Goal: Task Accomplishment & Management: Manage account settings

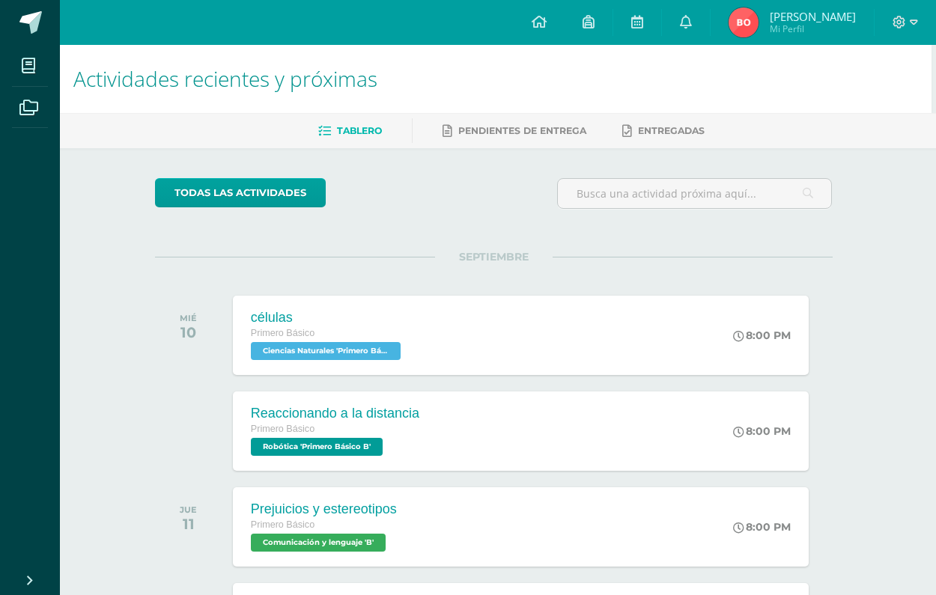
scroll to position [0, 4]
click at [576, 350] on div "células Primero Básico Ciencias Naturales 'Primero Básico B' 8:00 PM células Ci…" at bounding box center [521, 335] width 582 height 80
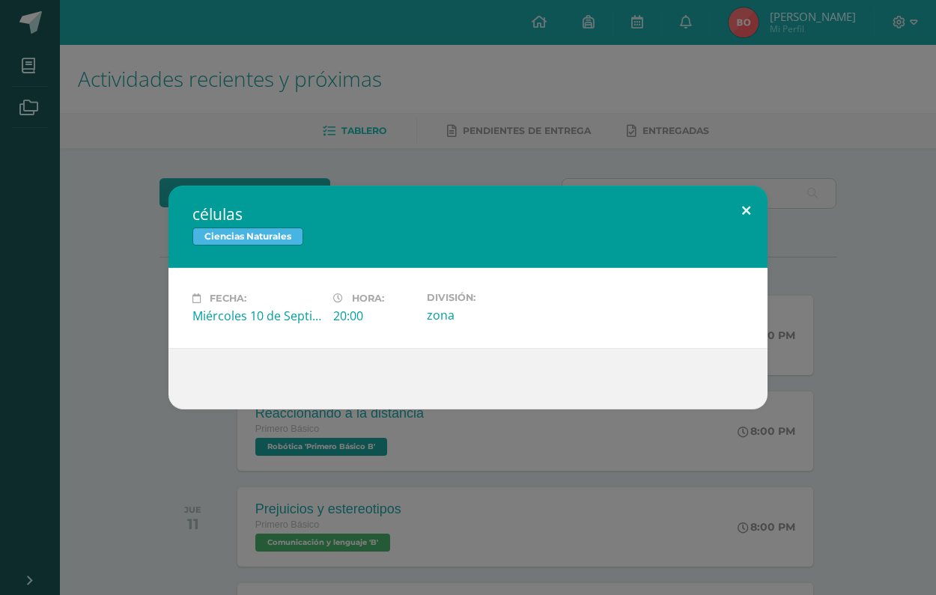
click at [738, 215] on button at bounding box center [746, 211] width 43 height 51
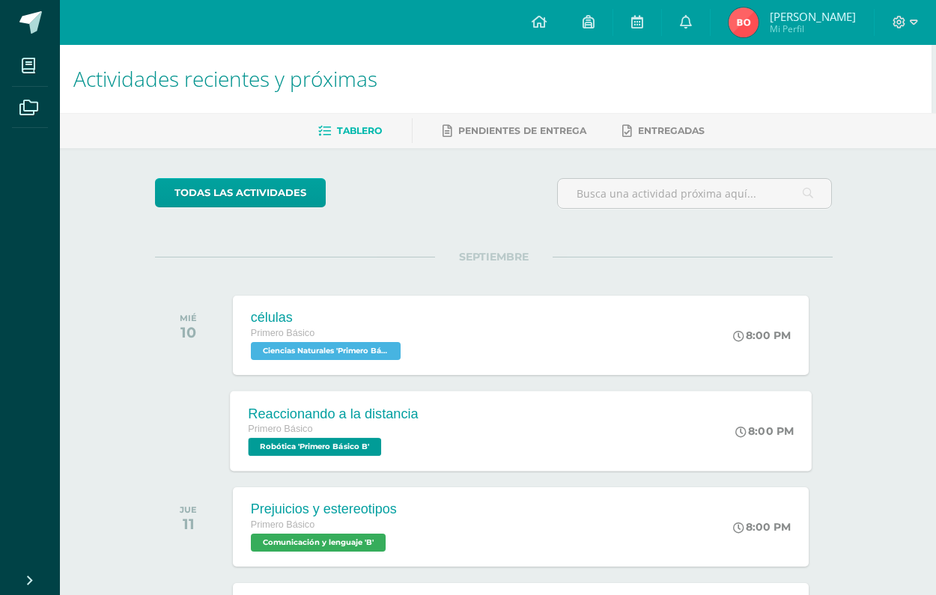
click at [502, 445] on div "Reaccionando a la distancia Primero Básico Robótica 'Primero Básico B' 8:00 PM …" at bounding box center [521, 431] width 582 height 80
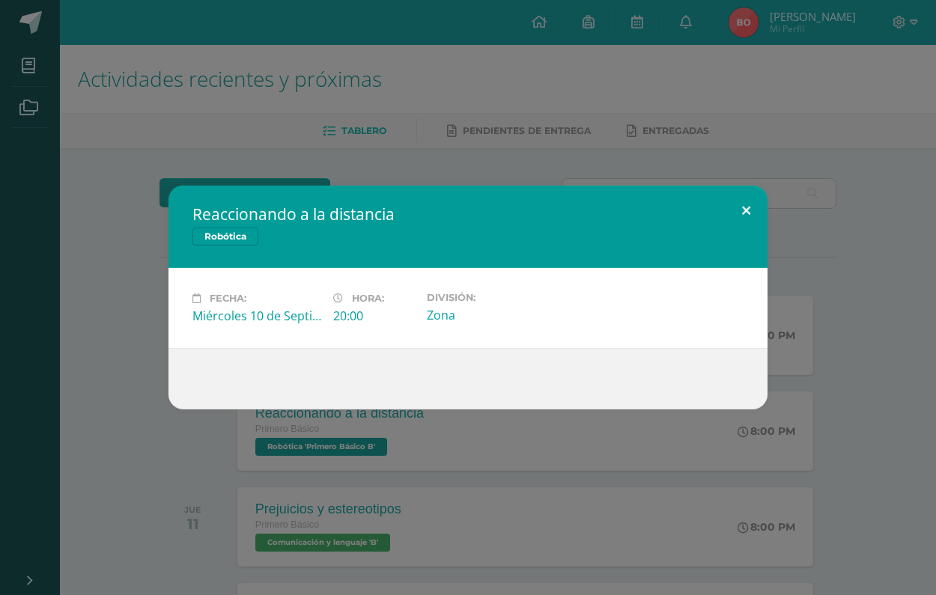
click at [744, 211] on button at bounding box center [746, 211] width 43 height 51
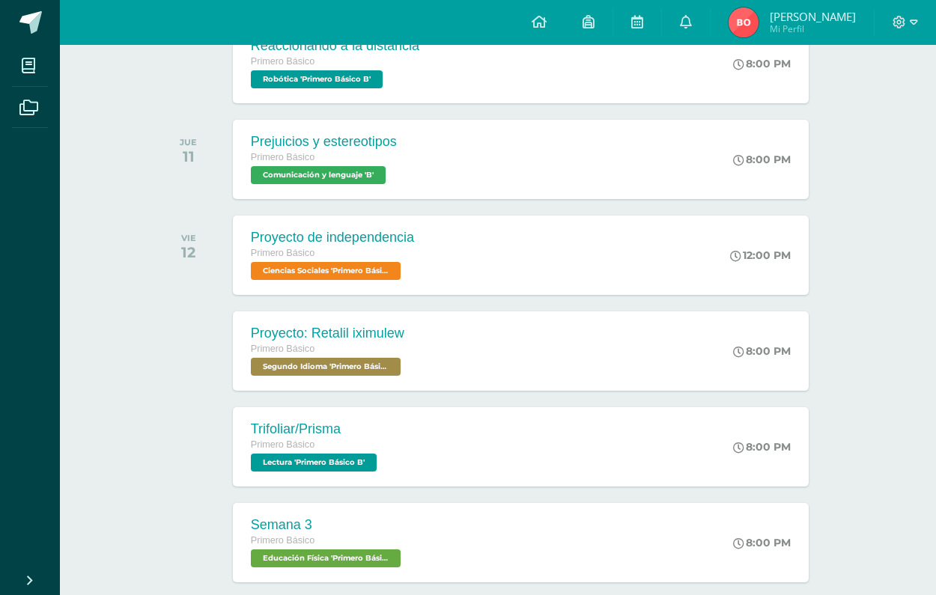
scroll to position [369, 4]
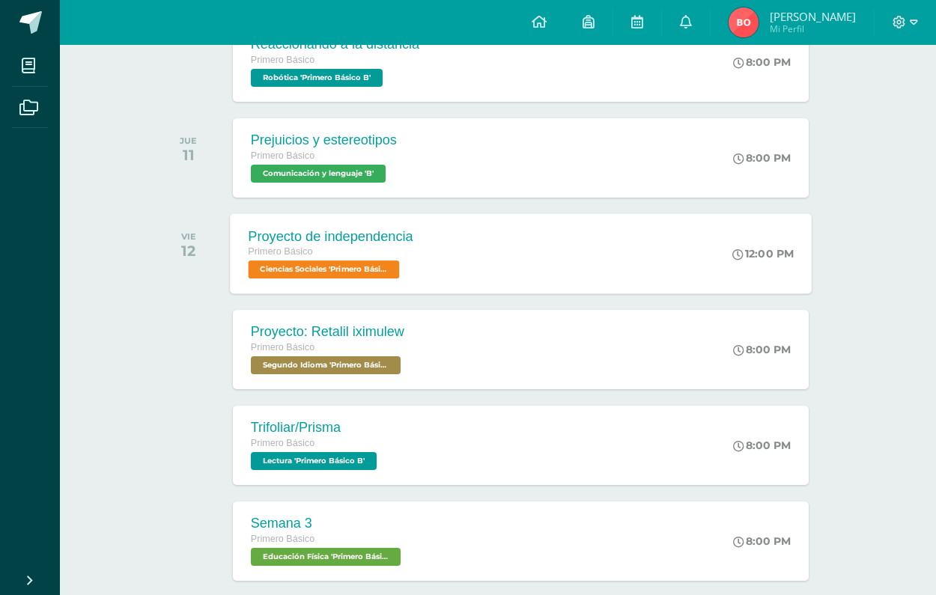
click at [436, 279] on div "Proyecto de independencia Primero Básico Ciencias Sociales 'Primero Básico B' 1…" at bounding box center [521, 253] width 582 height 80
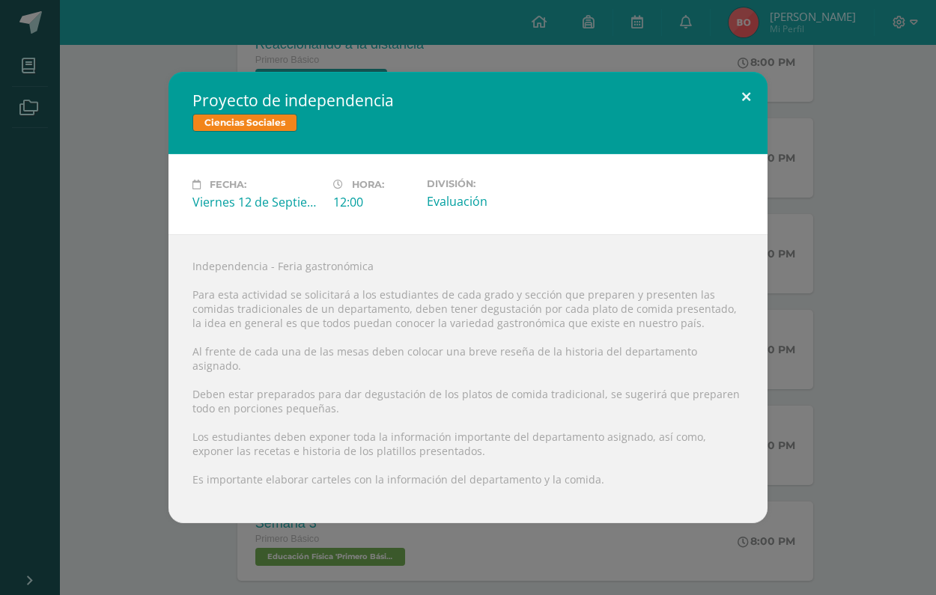
click at [742, 119] on button at bounding box center [746, 97] width 43 height 51
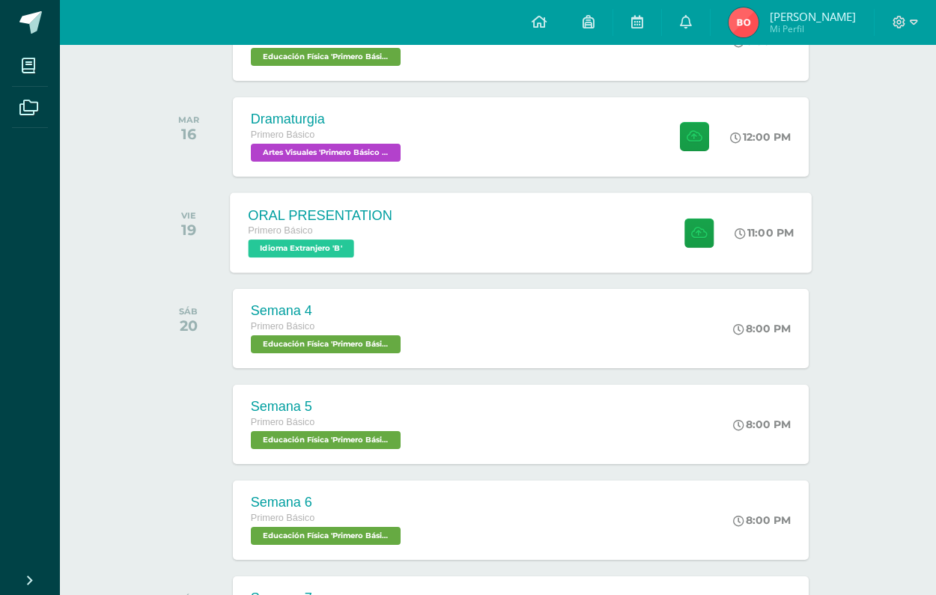
scroll to position [869, 5]
click at [420, 222] on div "ORAL PRESENTATION Primero Básico Idioma Extranjero 'B' 11:00 PM ORAL PRESENTATI…" at bounding box center [520, 232] width 582 height 80
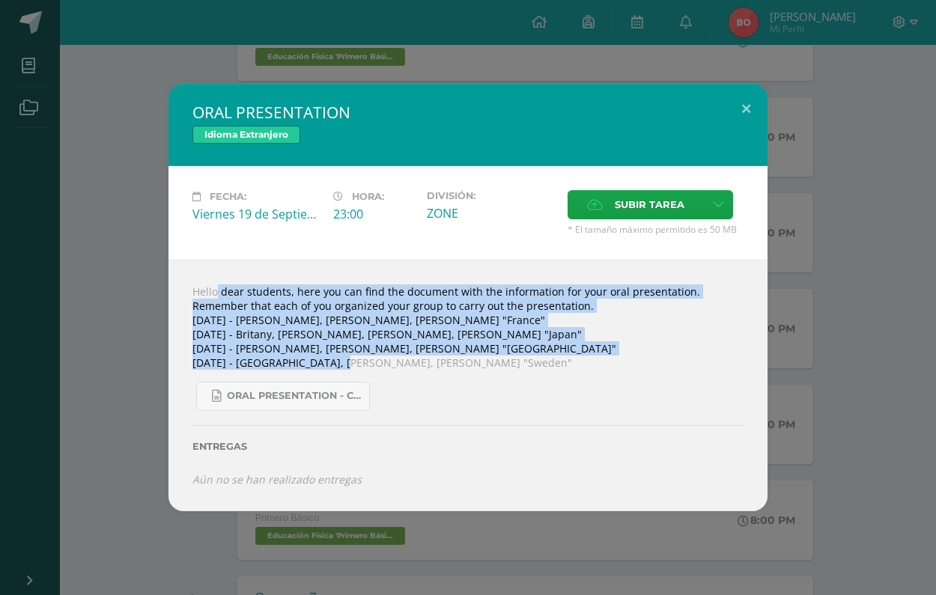
drag, startPoint x: 186, startPoint y: 289, endPoint x: 323, endPoint y: 380, distance: 164.7
click at [323, 371] on div "Hello dear students, here you can find the document with the information for yo…" at bounding box center [467, 386] width 599 height 252
click at [736, 117] on button at bounding box center [746, 109] width 43 height 51
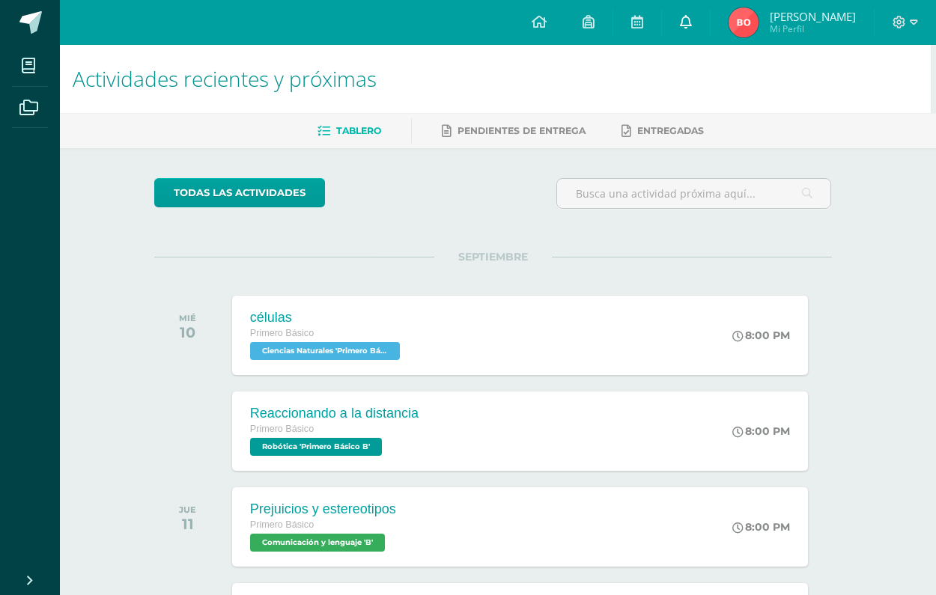
scroll to position [0, 5]
click at [710, 28] on link at bounding box center [686, 22] width 48 height 45
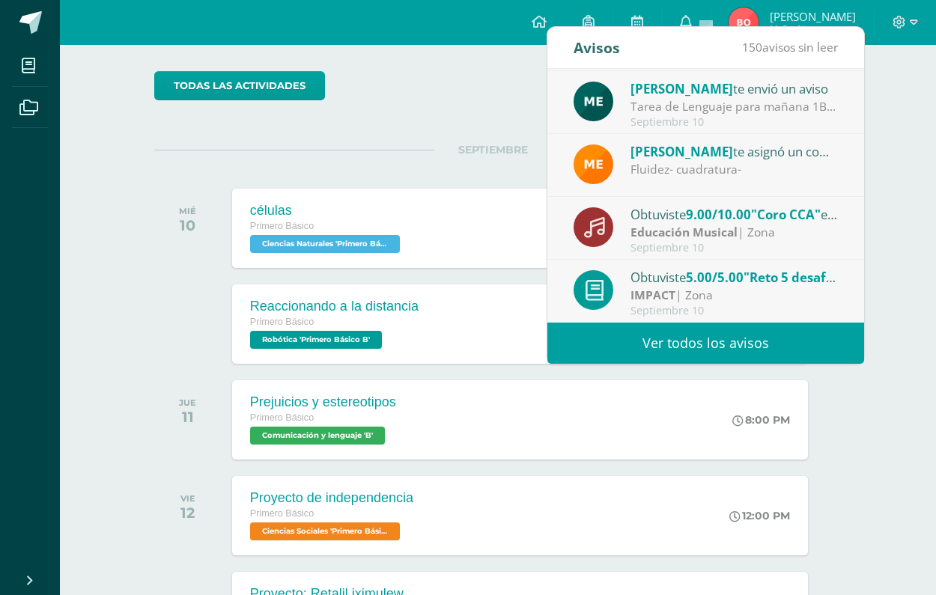
scroll to position [150, 5]
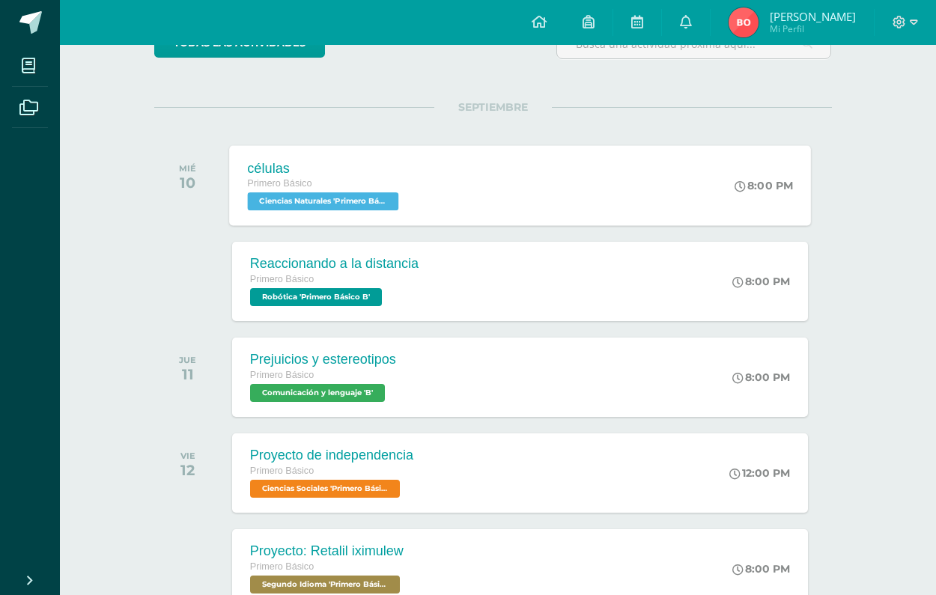
click at [520, 159] on div "células Primero Básico Ciencias Naturales 'Primero Básico B' 8:00 PM células Ci…" at bounding box center [520, 185] width 582 height 80
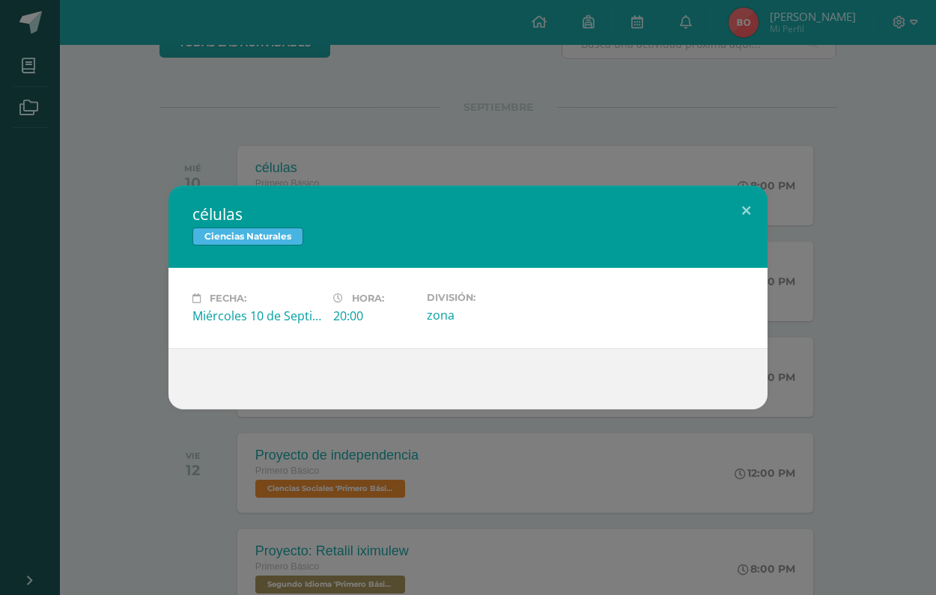
click at [739, 237] on div "Ciencias Naturales" at bounding box center [467, 239] width 551 height 22
click at [739, 214] on button at bounding box center [746, 211] width 43 height 51
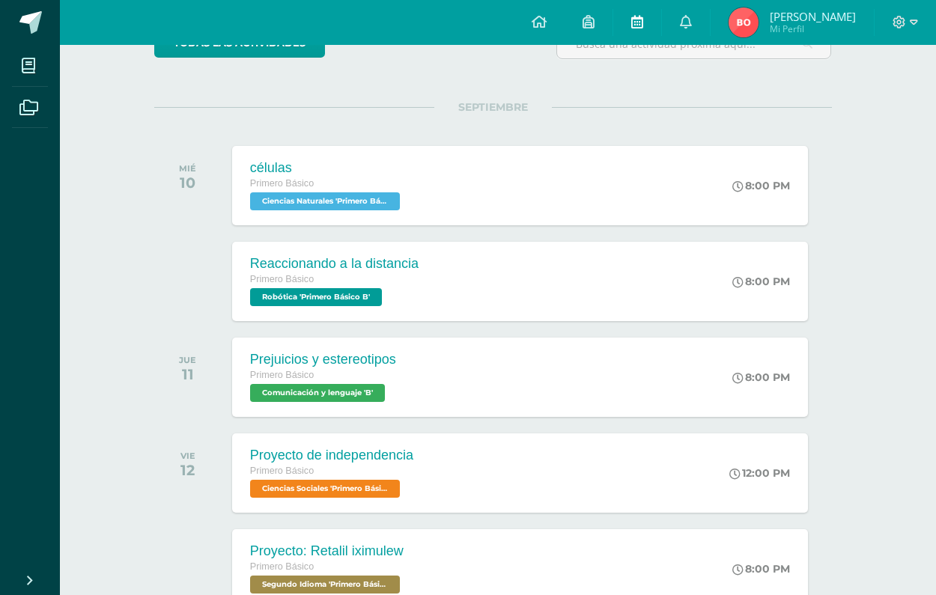
click at [643, 27] on icon at bounding box center [637, 21] width 12 height 13
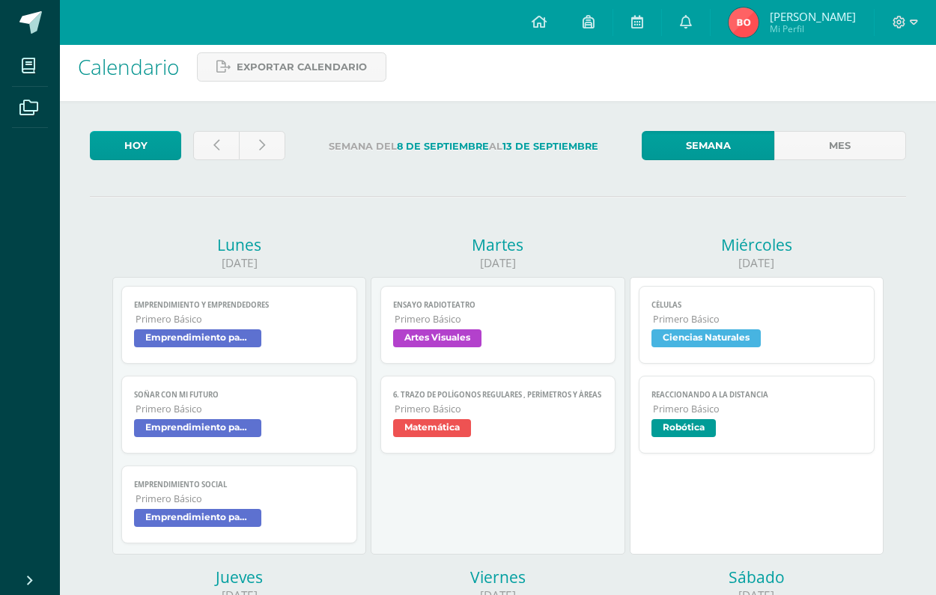
scroll to position [16, 0]
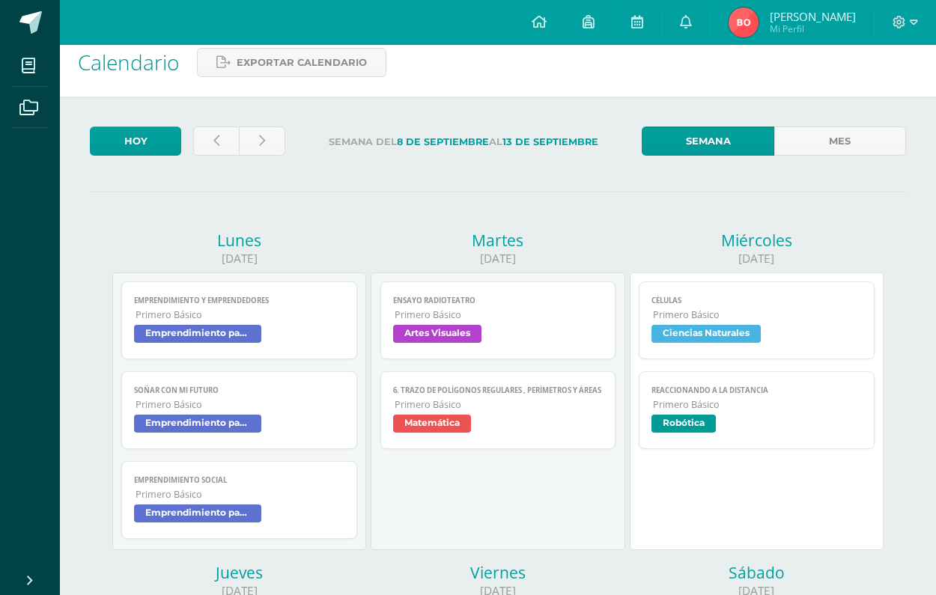
click at [724, 326] on span "Ciencias Naturales" at bounding box center [705, 334] width 109 height 18
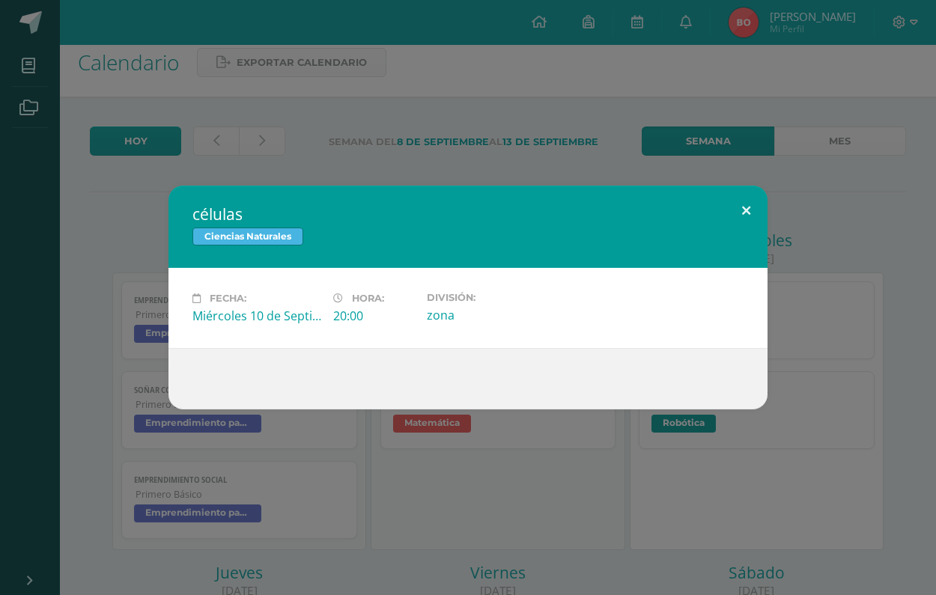
click at [738, 195] on button at bounding box center [746, 211] width 43 height 51
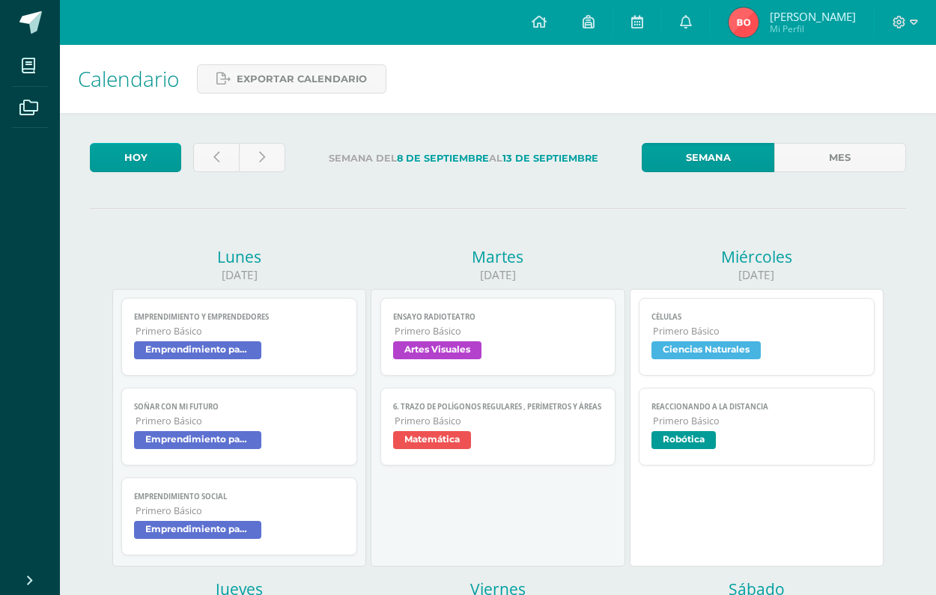
scroll to position [0, 0]
click at [218, 171] on link at bounding box center [216, 157] width 46 height 29
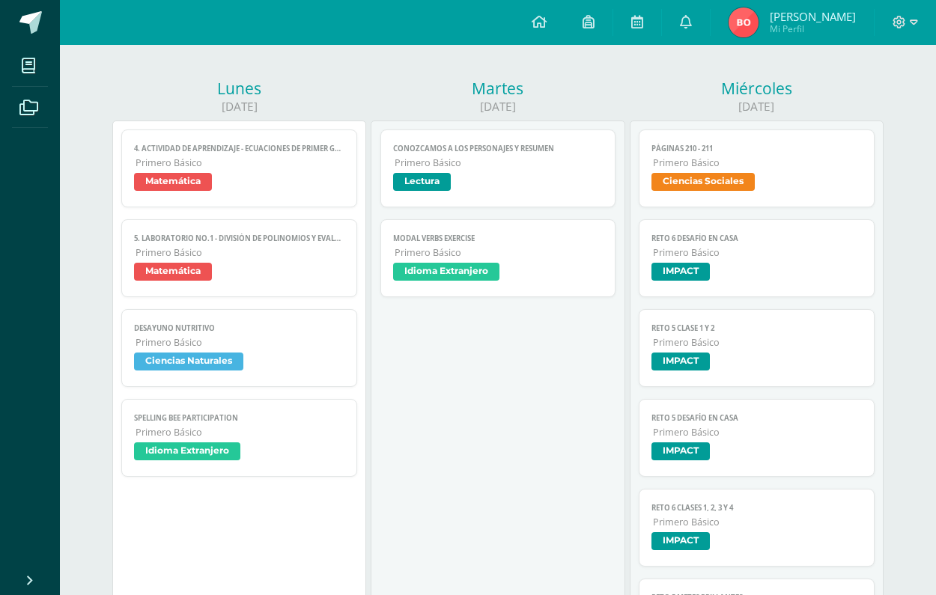
scroll to position [183, 0]
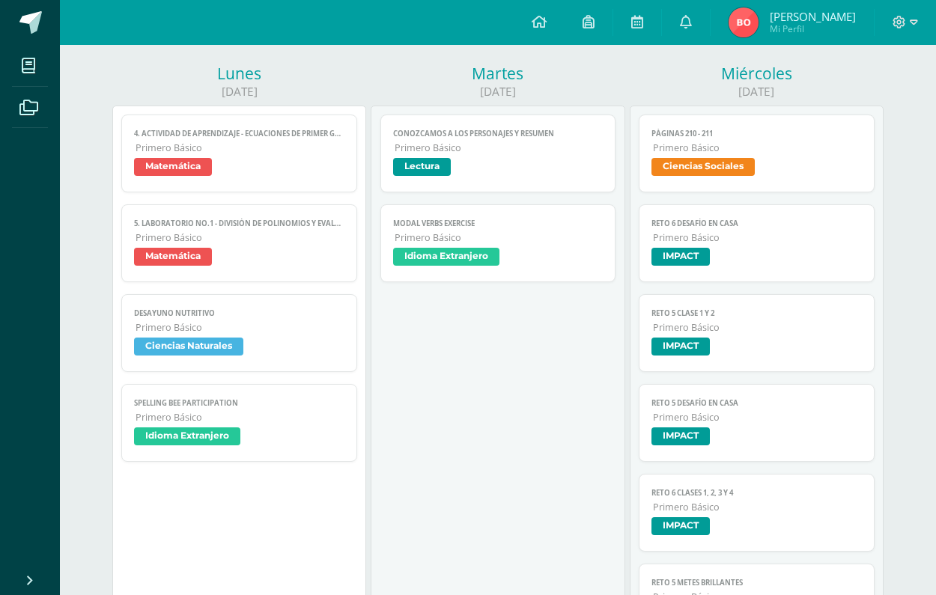
click at [252, 321] on link "desayuno nutritivo Primero Básico Ciencias Naturales" at bounding box center [239, 333] width 236 height 78
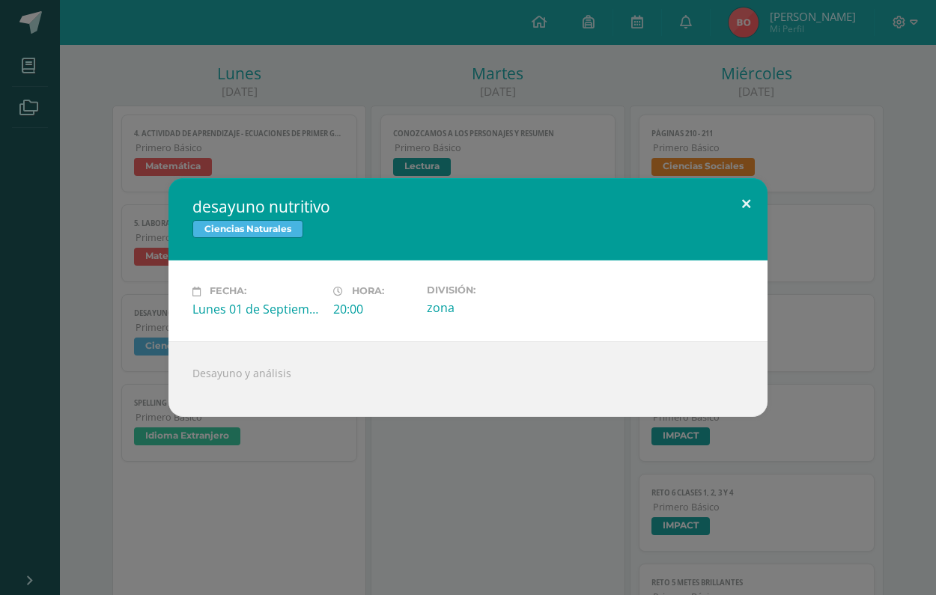
click at [731, 216] on button at bounding box center [746, 203] width 43 height 51
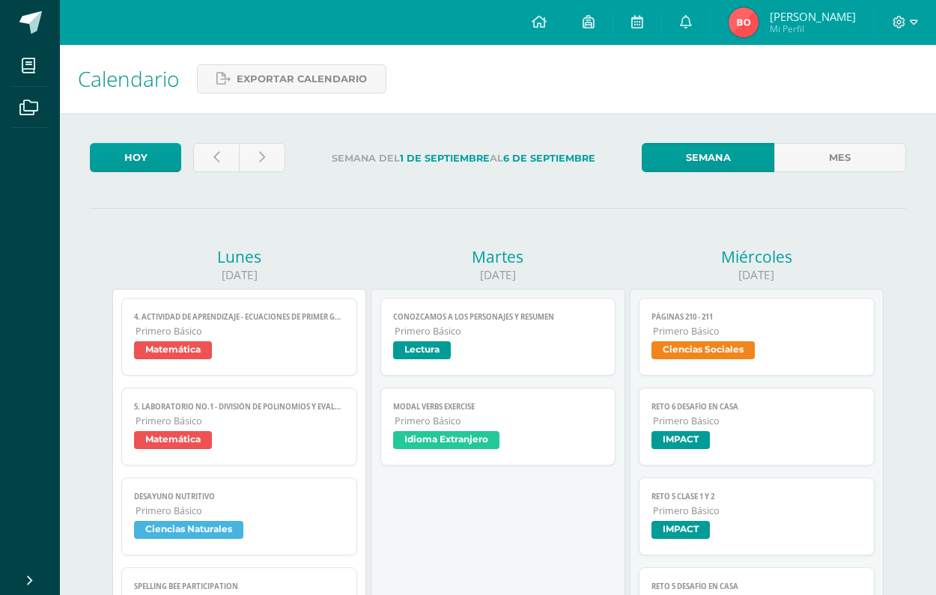
scroll to position [0, 0]
click at [294, 164] on div "Semana del 1 de Septiembre al 6 de Septiembre" at bounding box center [463, 161] width 345 height 37
click at [247, 162] on link at bounding box center [262, 157] width 46 height 29
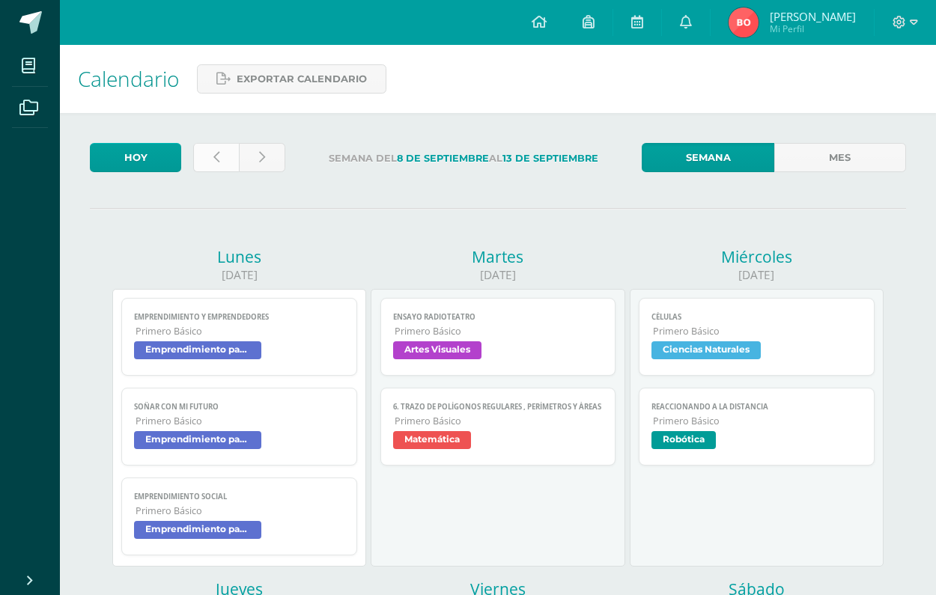
click at [217, 145] on link at bounding box center [216, 157] width 46 height 29
click at [275, 79] on span "Exportar calendario" at bounding box center [302, 79] width 130 height 28
